Goal: Task Accomplishment & Management: Complete application form

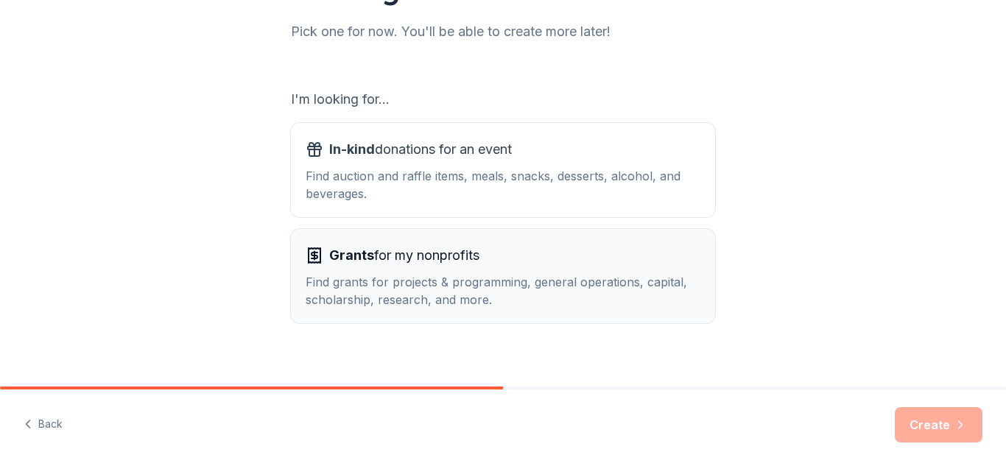
scroll to position [208, 0]
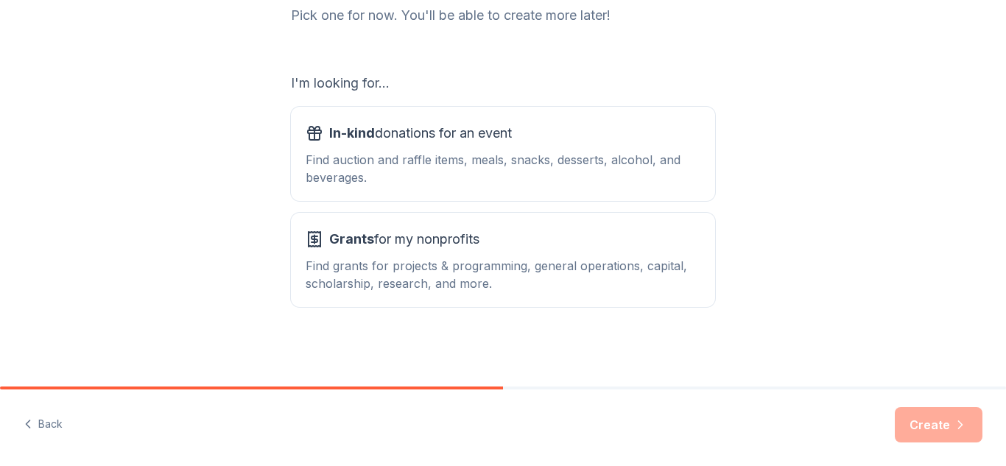
click at [928, 434] on div "Create" at bounding box center [939, 424] width 88 height 35
click at [427, 237] on span "Grants for my nonprofits" at bounding box center [404, 240] width 150 height 24
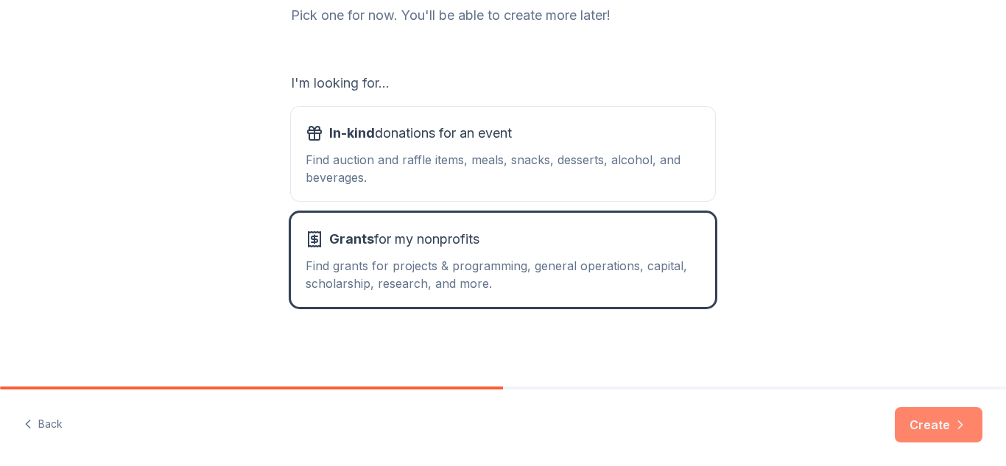
click at [929, 427] on button "Create" at bounding box center [939, 424] width 88 height 35
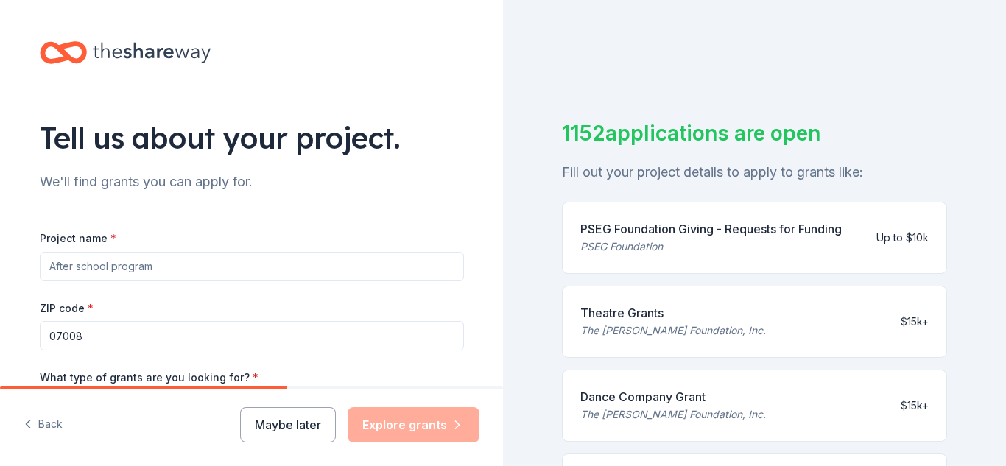
click at [116, 264] on input "Project name *" at bounding box center [252, 266] width 424 height 29
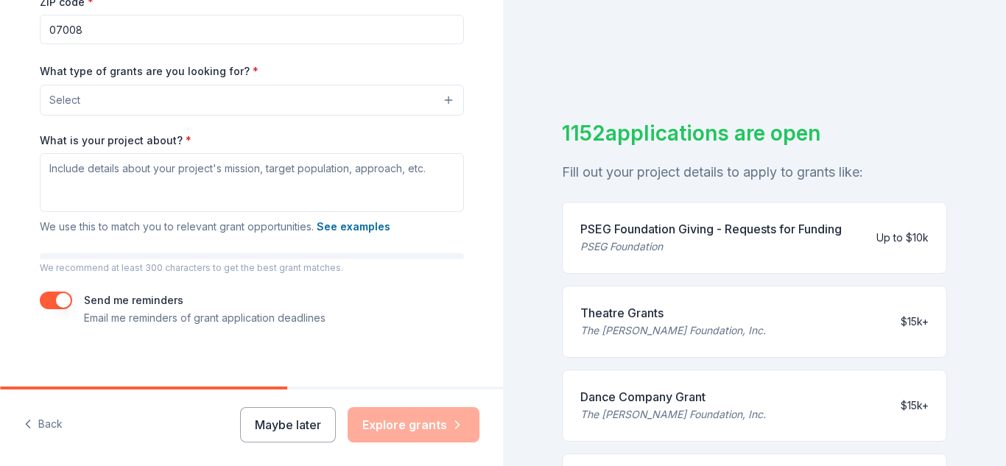
scroll to position [312, 0]
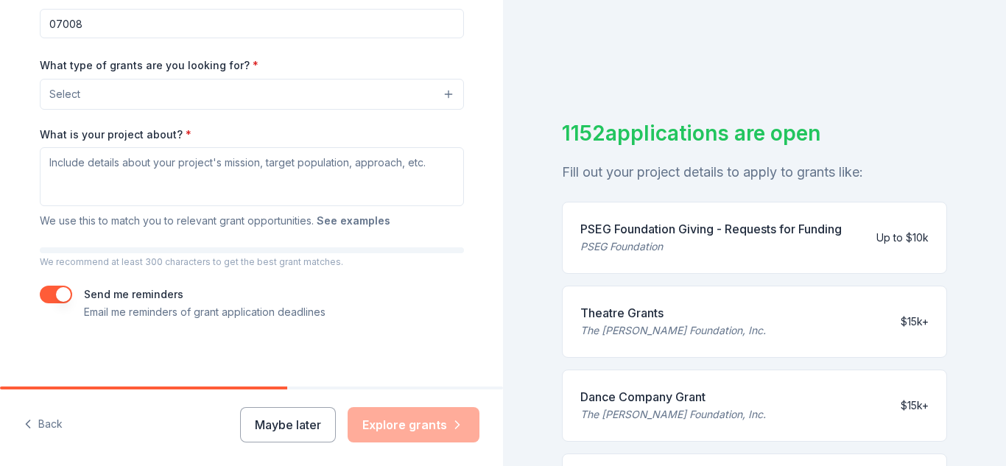
click at [366, 225] on button "See examples" at bounding box center [354, 221] width 74 height 18
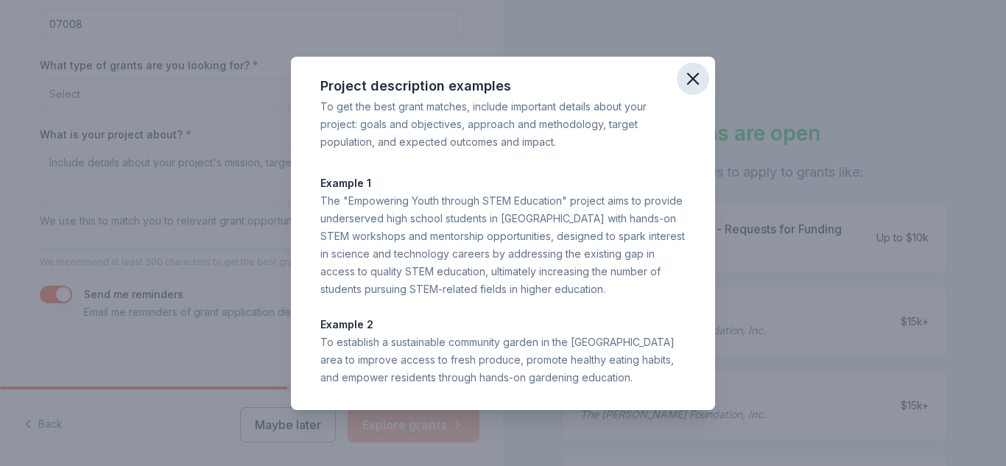
click at [695, 78] on icon "button" at bounding box center [693, 79] width 21 height 21
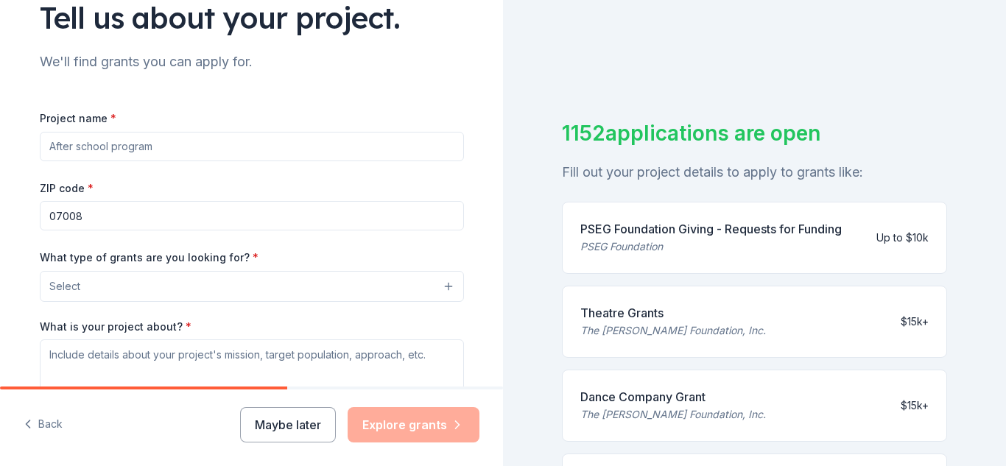
scroll to position [119, 0]
click at [93, 147] on input "Project name *" at bounding box center [252, 147] width 424 height 29
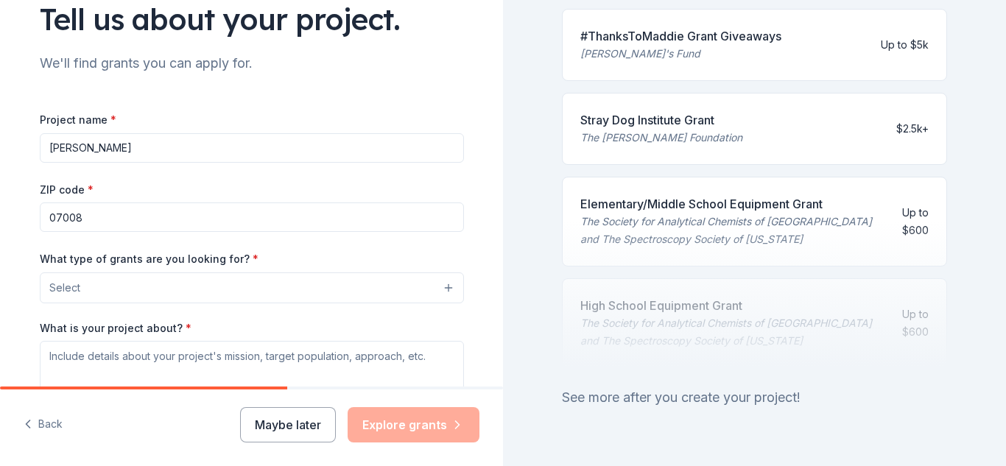
scroll to position [734, 0]
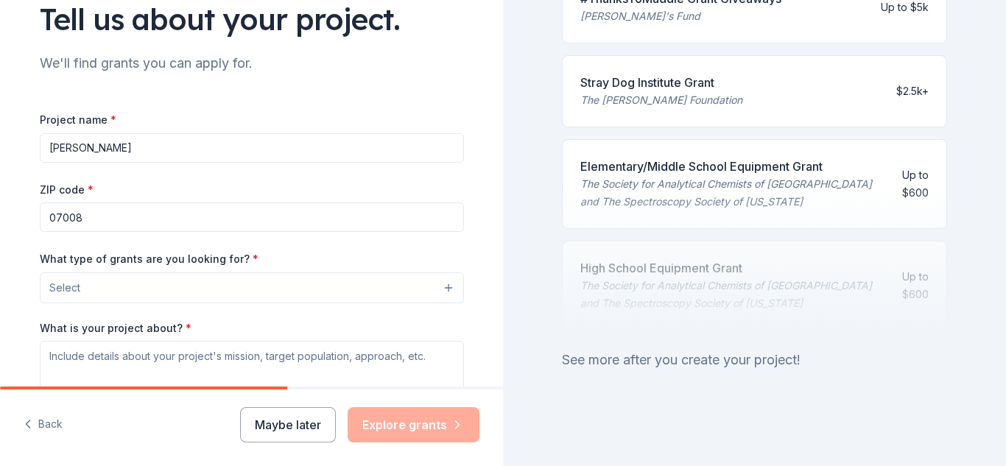
click at [787, 368] on div "See more after you create your project!" at bounding box center [754, 360] width 385 height 24
click at [763, 375] on div "1152 applications are open Fill out your project details to apply to grants lik…" at bounding box center [754, 233] width 503 height 466
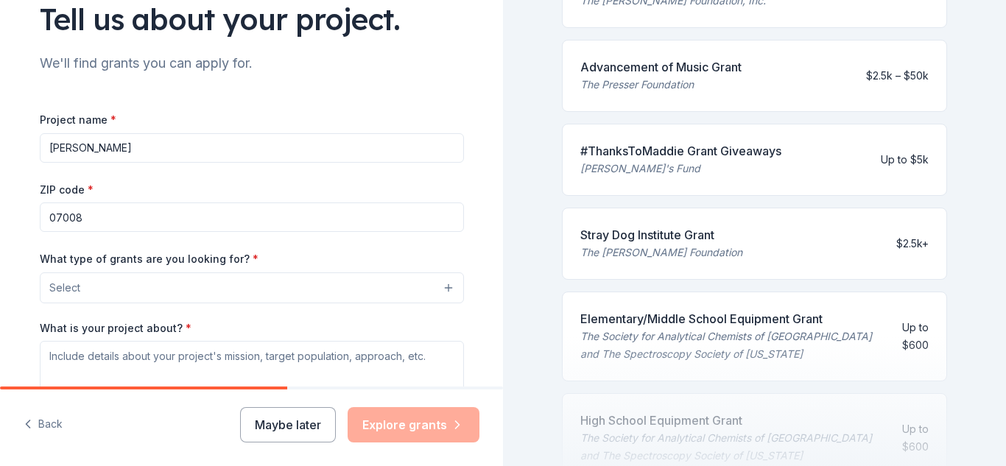
scroll to position [579, 0]
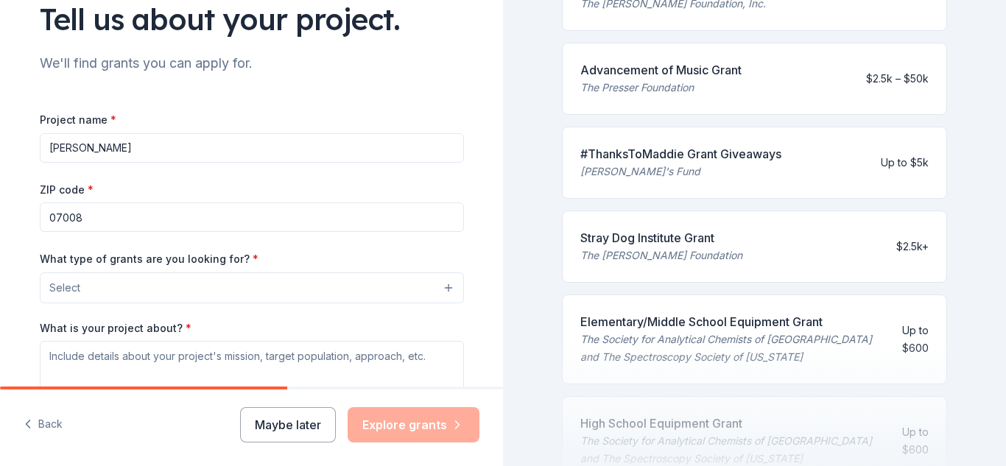
click at [77, 147] on input "[PERSON_NAME]" at bounding box center [252, 147] width 424 height 29
type input "Renewed Life Center"
click at [446, 287] on button "Select" at bounding box center [252, 288] width 424 height 31
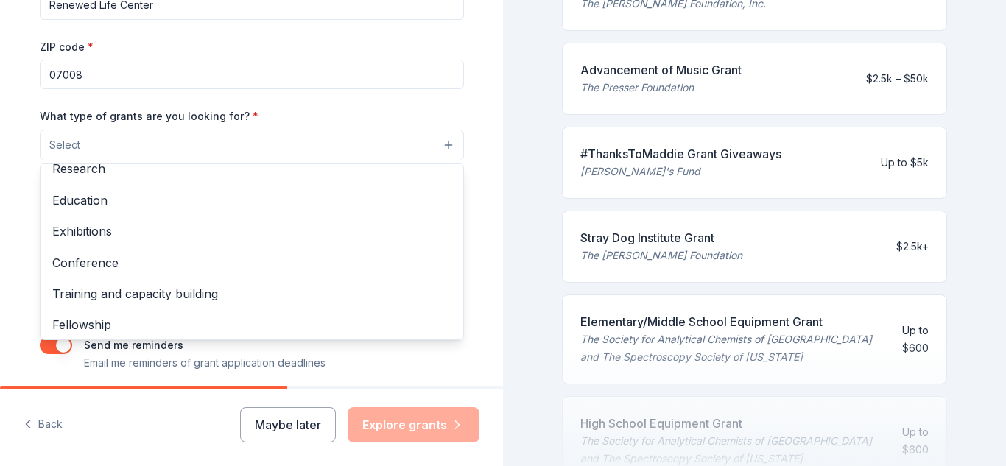
scroll to position [151, 0]
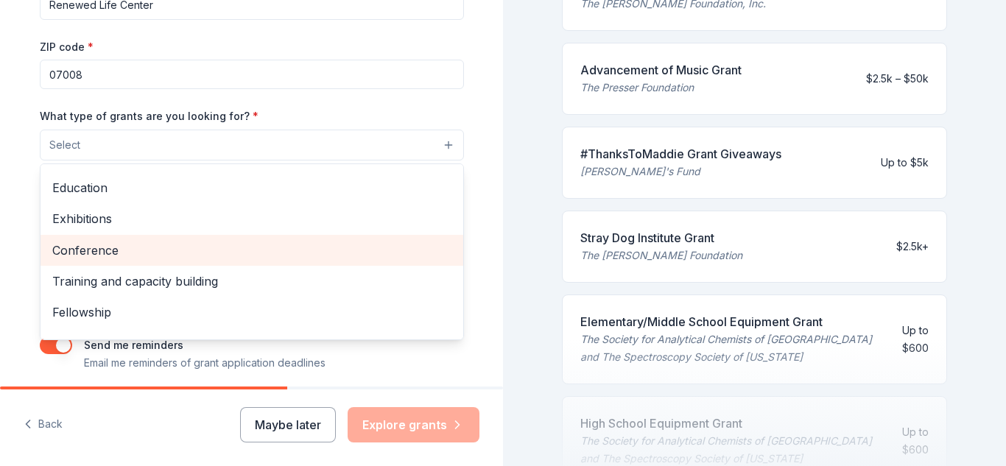
click at [106, 258] on span "Conference" at bounding box center [251, 250] width 399 height 19
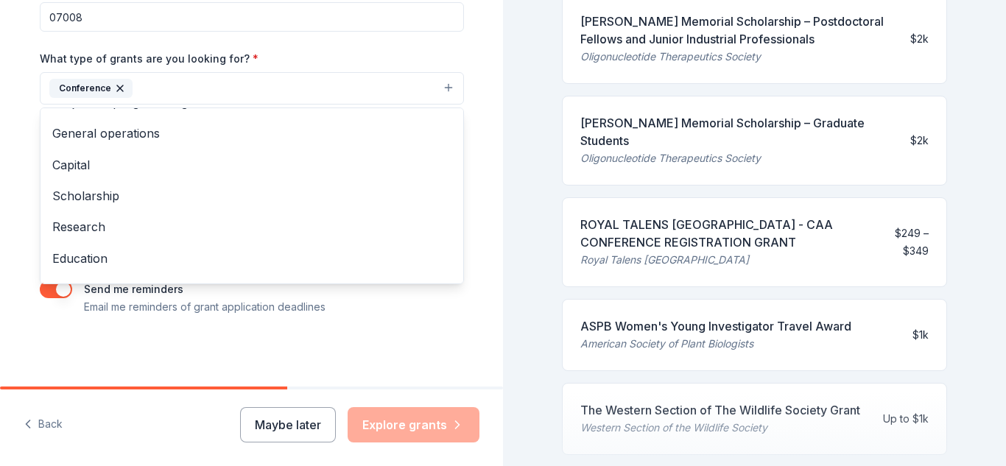
scroll to position [15, 0]
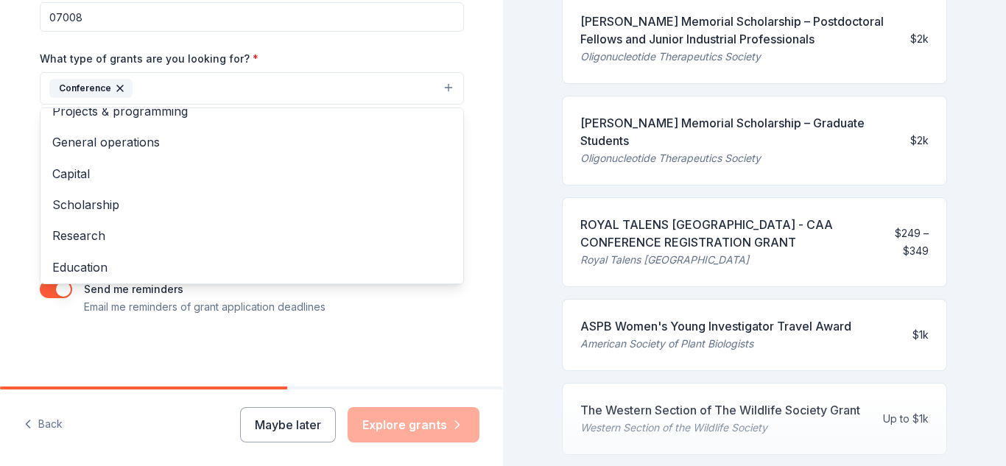
click at [116, 208] on span "Scholarship" at bounding box center [251, 204] width 399 height 19
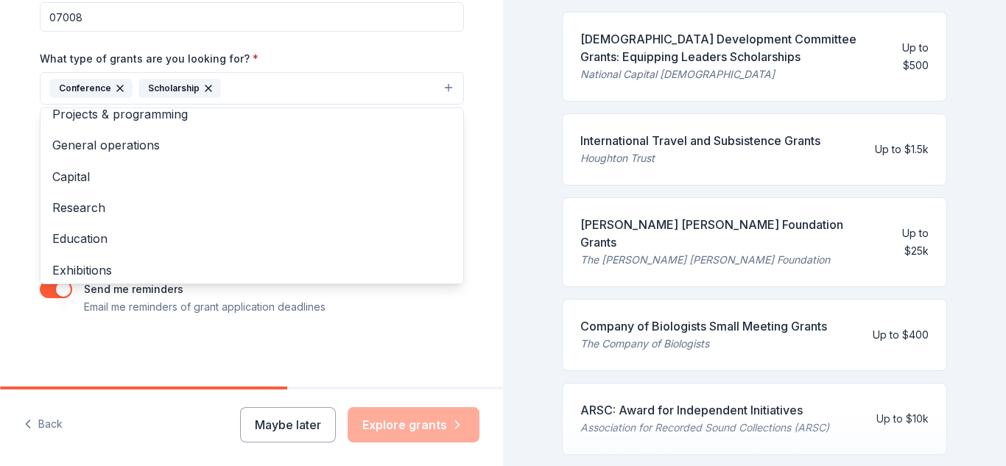
scroll to position [13, 0]
click at [178, 121] on span "Projects & programming" at bounding box center [251, 113] width 399 height 19
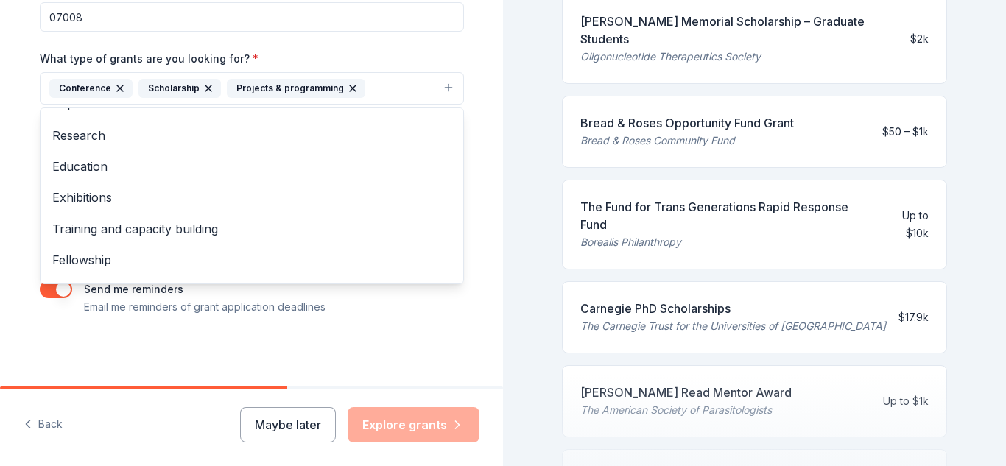
scroll to position [80, 0]
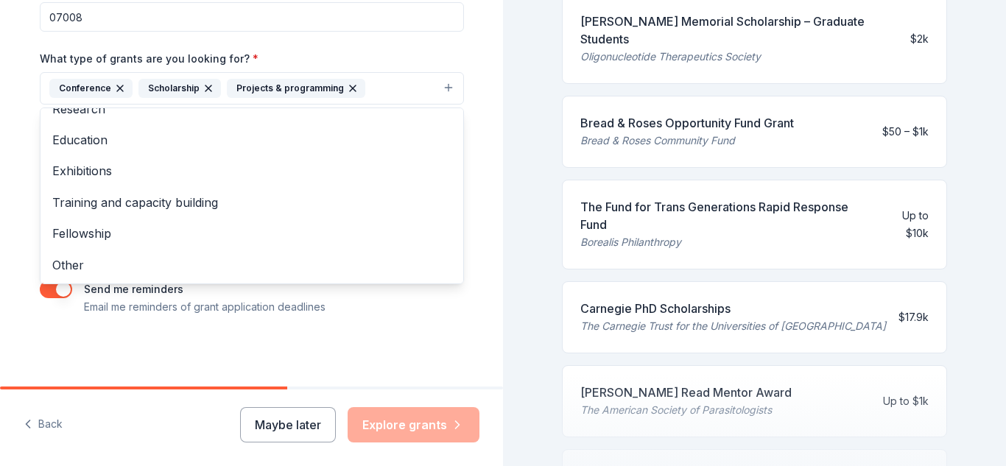
click at [69, 270] on span "Other" at bounding box center [251, 265] width 399 height 19
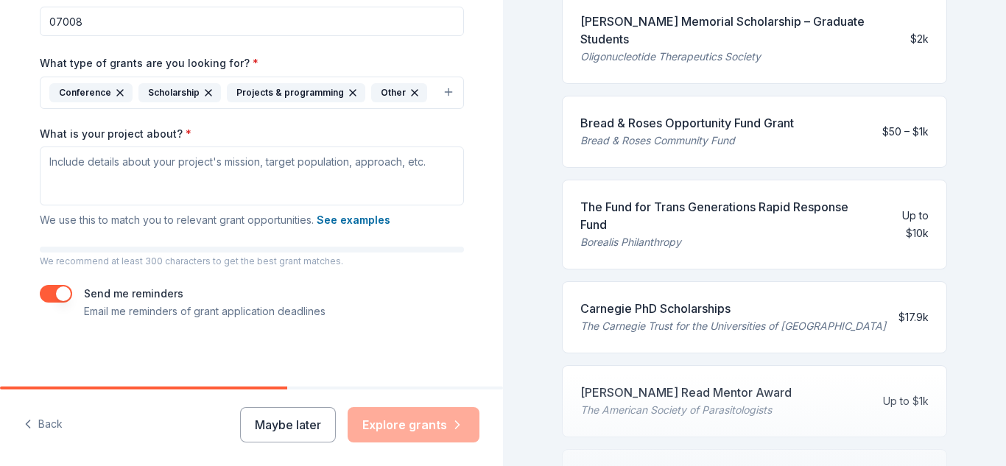
scroll to position [319, 0]
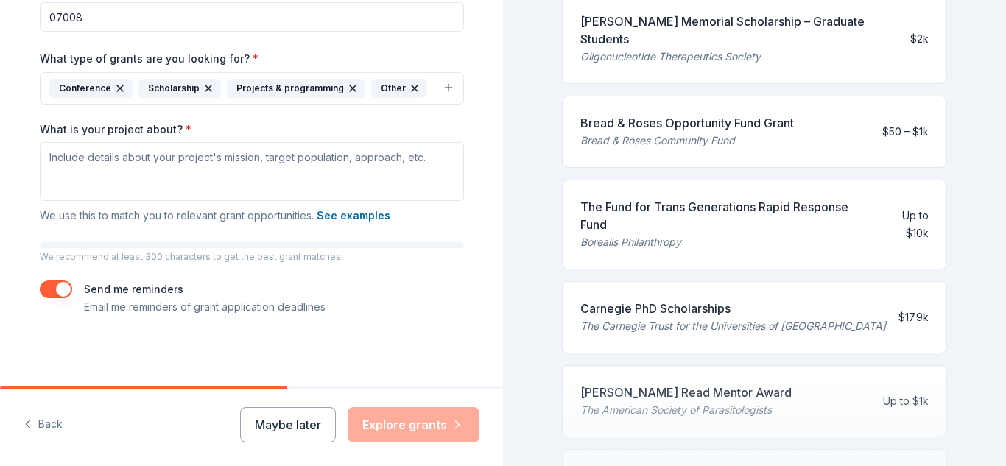
click at [392, 323] on div "Tell us about your project. We'll find grants you can apply for. Project name *…" at bounding box center [251, 34] width 471 height 706
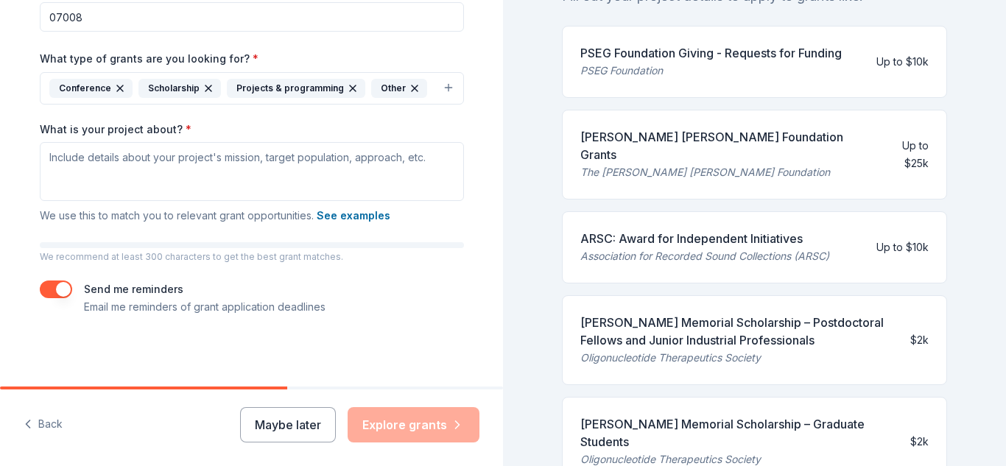
scroll to position [579, 0]
